Goal: Find specific page/section: Find specific page/section

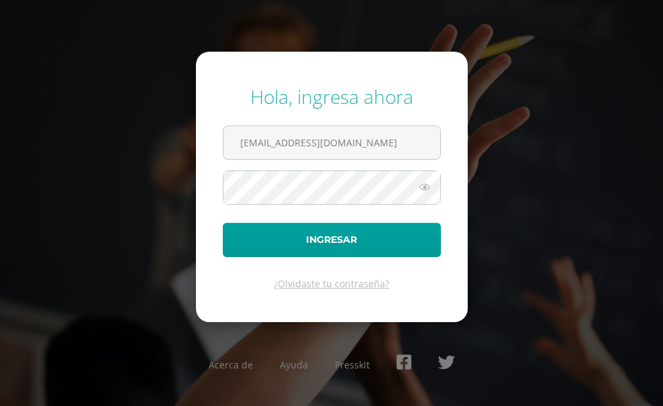
type input "[EMAIL_ADDRESS][DOMAIN_NAME]"
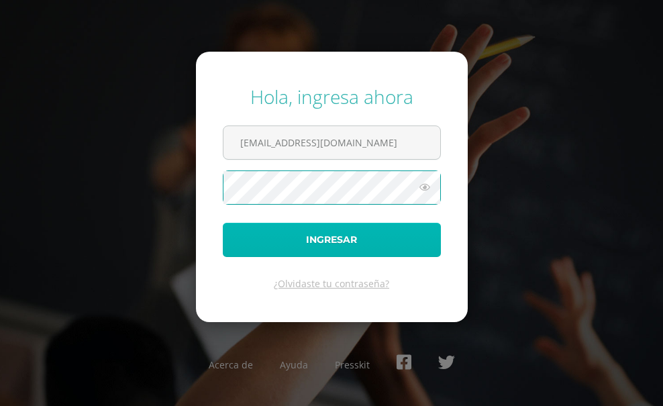
click at [327, 243] on button "Ingresar" at bounding box center [332, 240] width 218 height 34
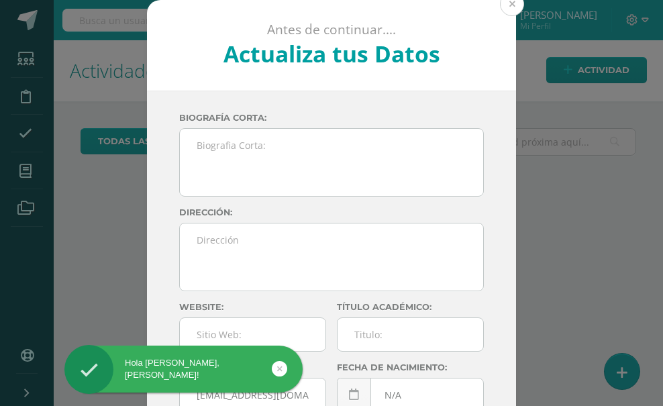
click at [508, 2] on button at bounding box center [512, 4] width 24 height 24
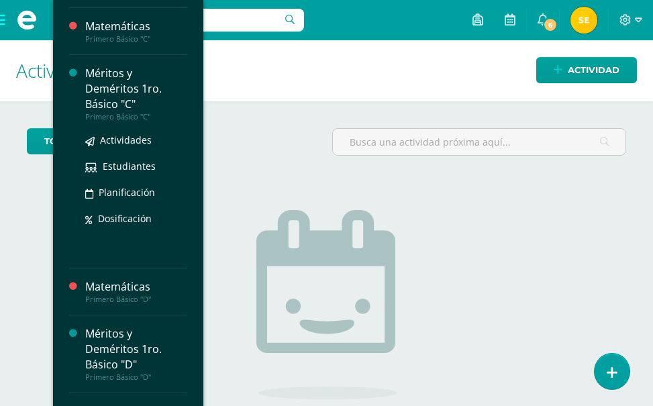
scroll to position [268, 0]
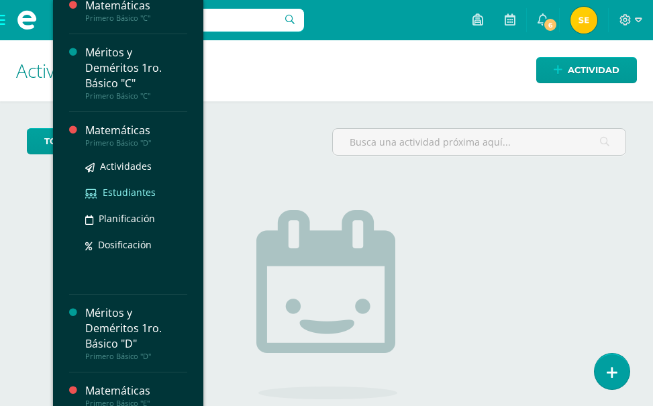
click at [119, 189] on span "Estudiantes" at bounding box center [129, 192] width 53 height 13
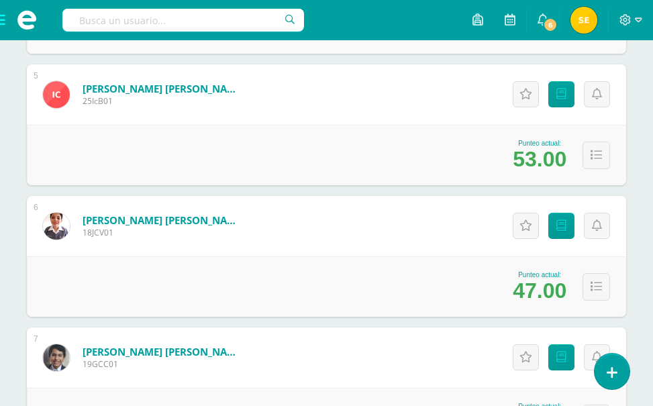
scroll to position [779, 0]
